Goal: Information Seeking & Learning: Learn about a topic

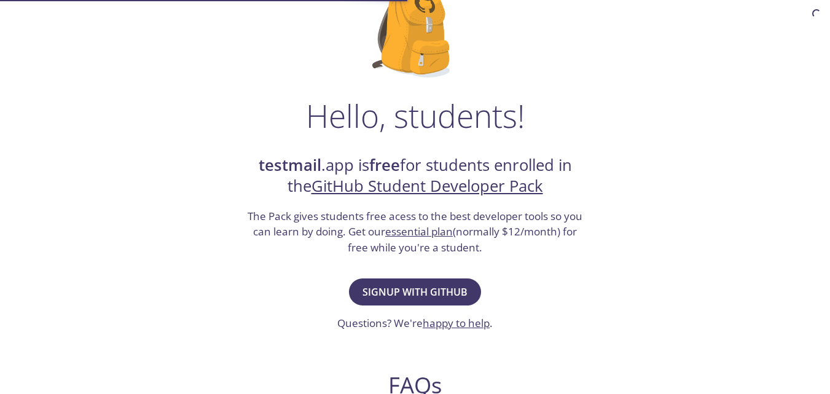
scroll to position [131, 0]
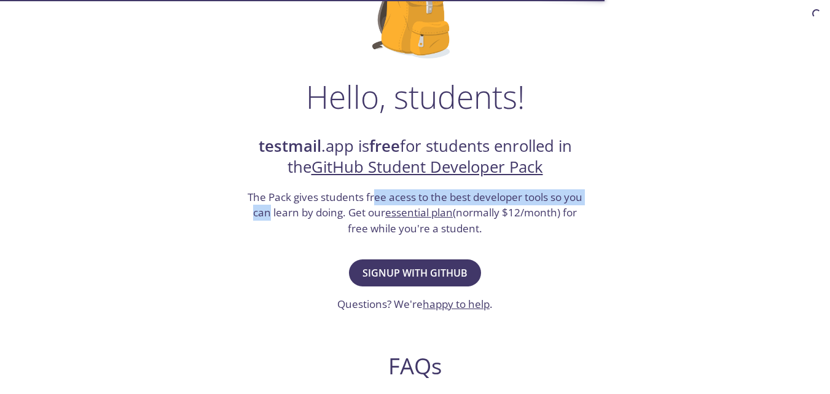
drag, startPoint x: 265, startPoint y: 206, endPoint x: 393, endPoint y: 179, distance: 130.7
click at [393, 179] on div "testmail .app is free for students enrolled in the GitHub Student Developer Pac…" at bounding box center [415, 186] width 338 height 101
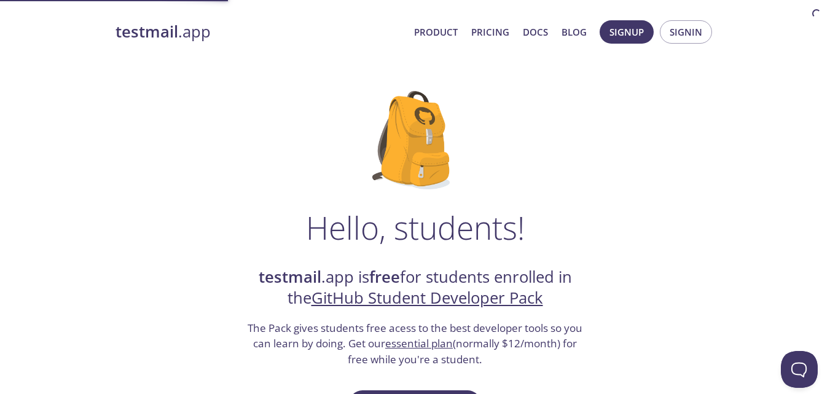
scroll to position [0, 0]
click at [444, 33] on link "Product" at bounding box center [436, 32] width 44 height 16
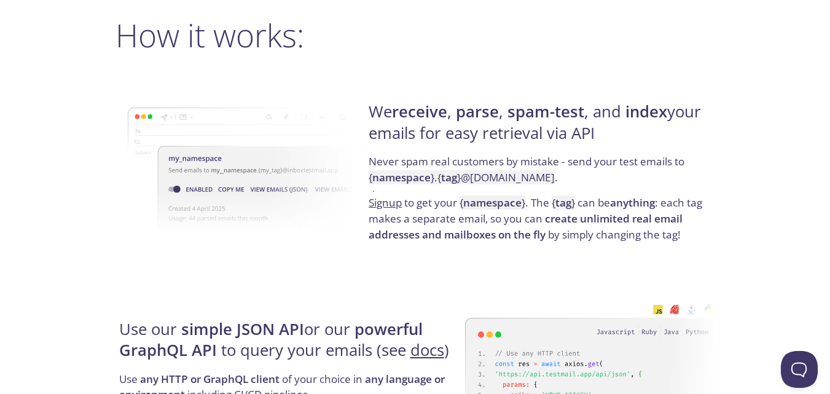
scroll to position [941, 0]
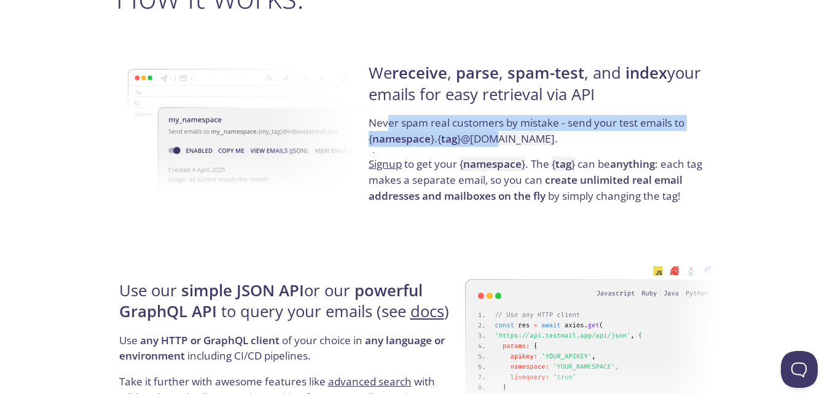
drag, startPoint x: 386, startPoint y: 127, endPoint x: 499, endPoint y: 154, distance: 117.0
click at [499, 154] on p "Never spam real customers by mistake - send your test emails to { namespace } .…" at bounding box center [540, 135] width 342 height 41
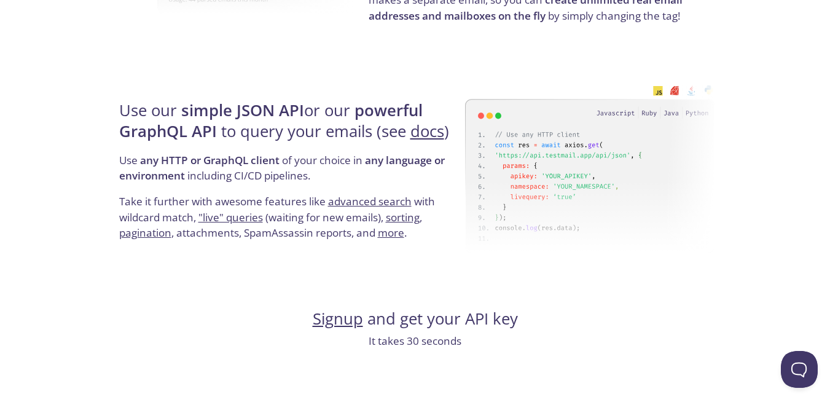
scroll to position [1140, 0]
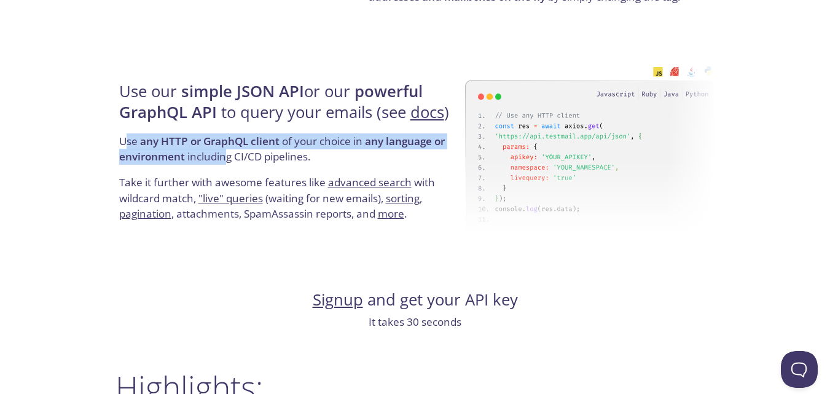
drag, startPoint x: 128, startPoint y: 139, endPoint x: 253, endPoint y: 157, distance: 126.7
click at [253, 157] on p "Use any HTTP or GraphQL client of your choice in any language or environment in…" at bounding box center [290, 153] width 342 height 41
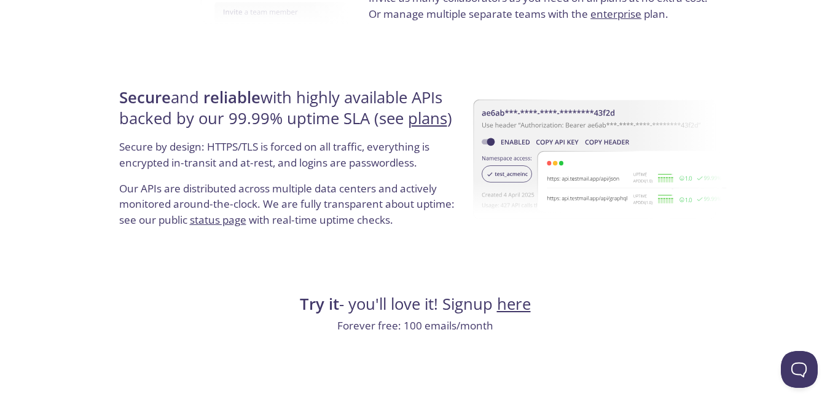
scroll to position [2416, 0]
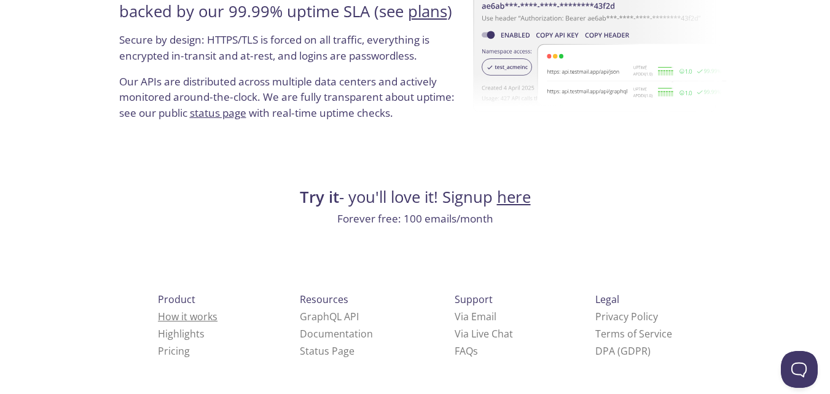
click at [167, 319] on link "How it works" at bounding box center [188, 317] width 60 height 14
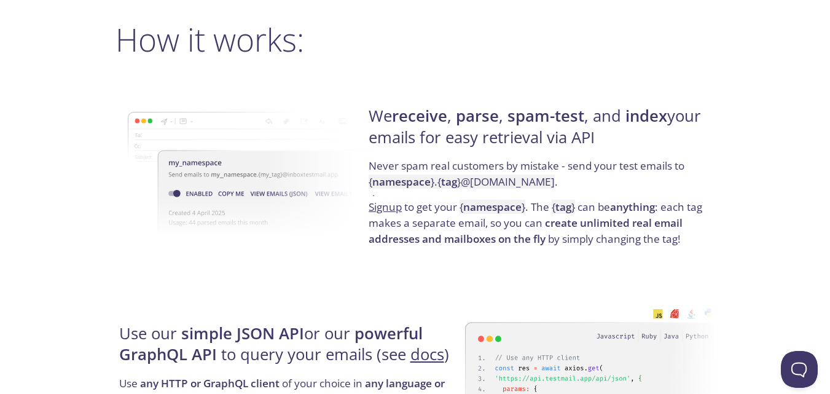
scroll to position [894, 0]
